Goal: Task Accomplishment & Management: Manage account settings

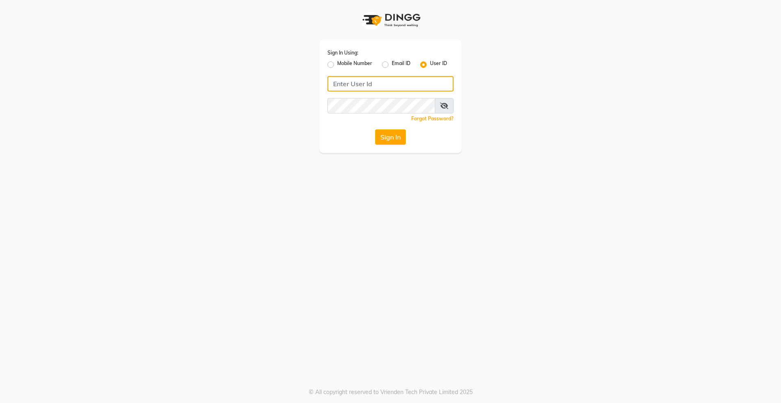
type input "derma@123"
click at [415, 80] on input "derma@123" at bounding box center [391, 83] width 126 height 15
click at [382, 138] on button "Sign In" at bounding box center [390, 136] width 31 height 15
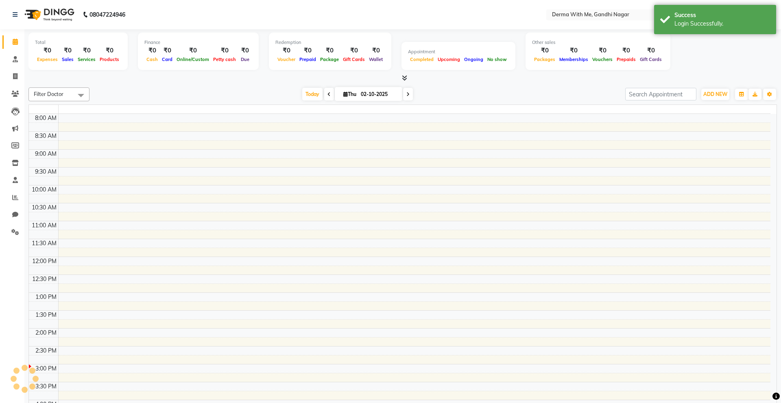
select select "en"
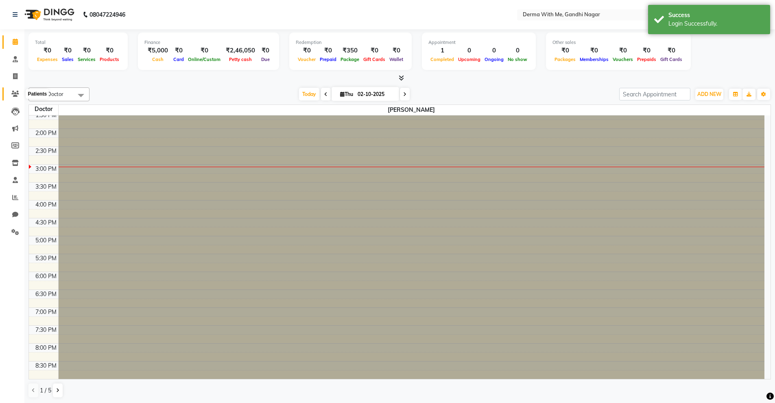
click at [21, 93] on span at bounding box center [15, 94] width 14 height 9
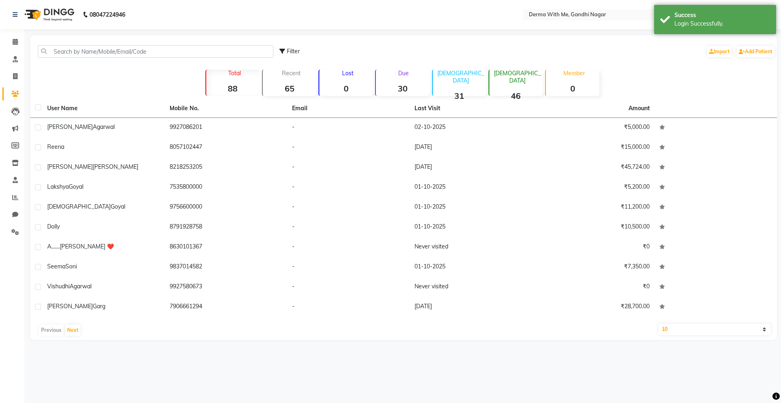
click at [184, 44] on div "Filter Import Add Patient" at bounding box center [404, 52] width 744 height 26
click at [182, 52] on input "text" at bounding box center [156, 51] width 236 height 13
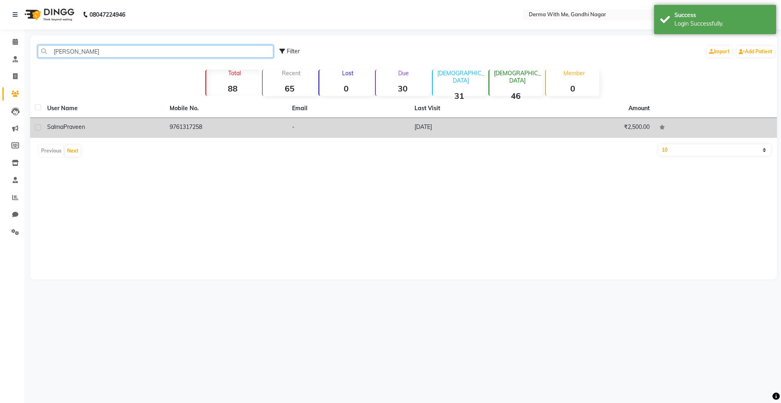
type input "[PERSON_NAME]"
click at [199, 122] on td "9761317258" at bounding box center [226, 128] width 122 height 20
